Goal: Navigation & Orientation: Find specific page/section

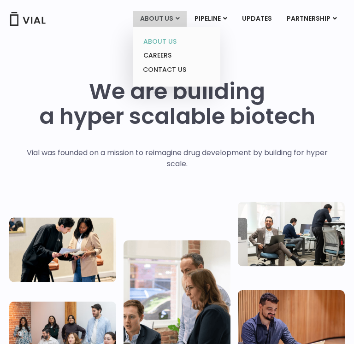
click at [167, 41] on link "ABOUT US" at bounding box center [176, 42] width 81 height 14
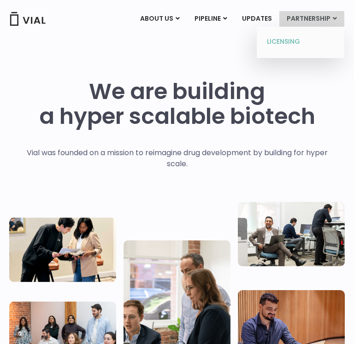
click at [297, 40] on link "LICENSING" at bounding box center [300, 42] width 81 height 15
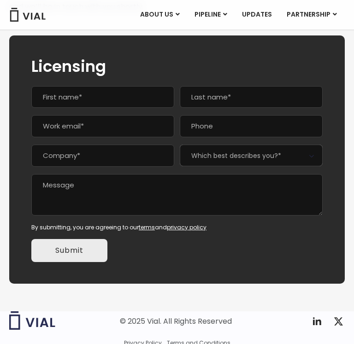
scroll to position [202, 0]
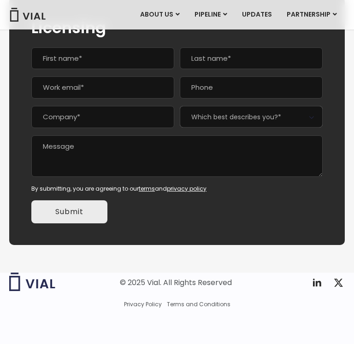
click at [41, 11] on img at bounding box center [27, 15] width 37 height 14
